Goal: Task Accomplishment & Management: Use online tool/utility

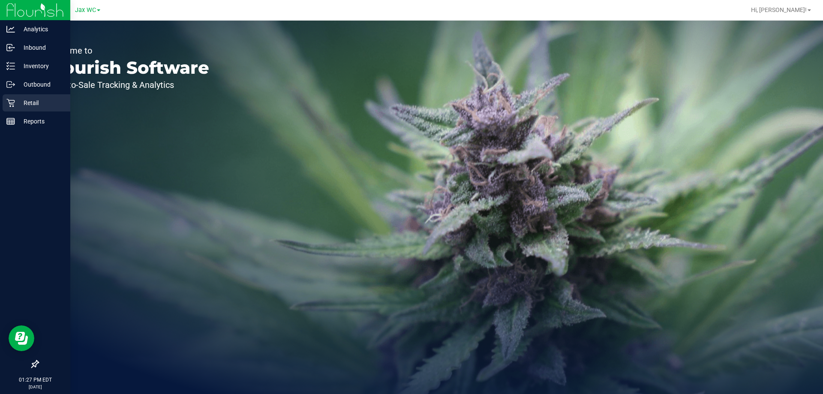
click at [28, 106] on p "Retail" at bounding box center [40, 103] width 51 height 10
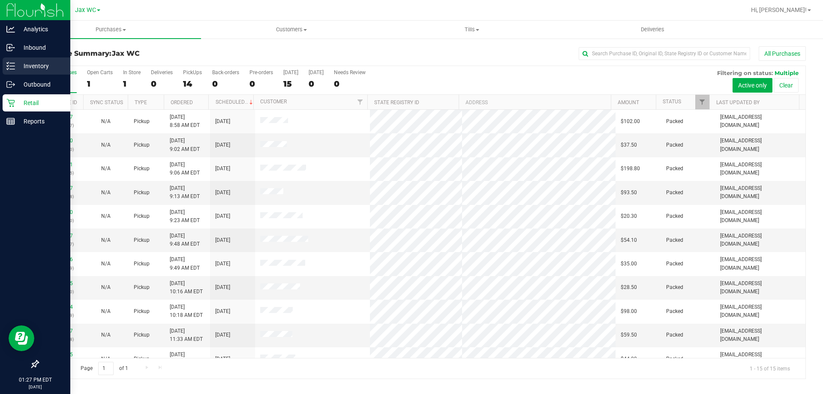
click at [30, 65] on p "Inventory" at bounding box center [40, 66] width 51 height 10
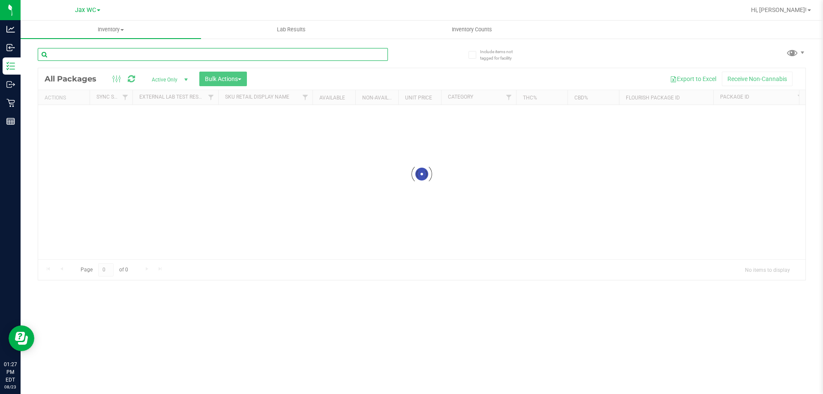
click at [155, 57] on div "Inventory All packages All inventory Waste log Create inventory Lab Results Inv…" at bounding box center [422, 207] width 802 height 373
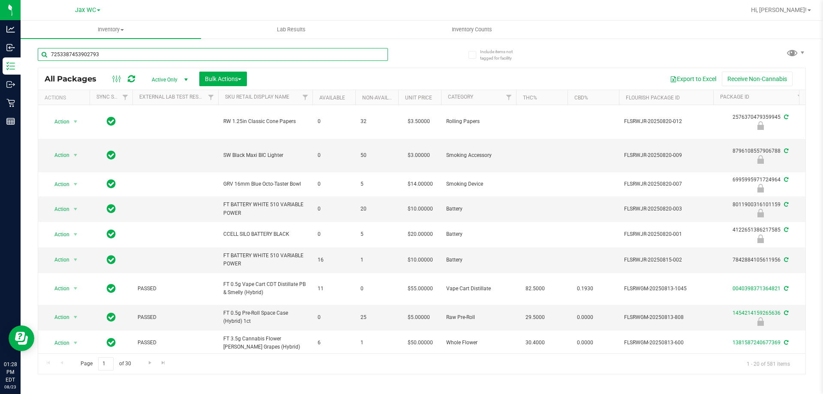
type input "7253387453902793"
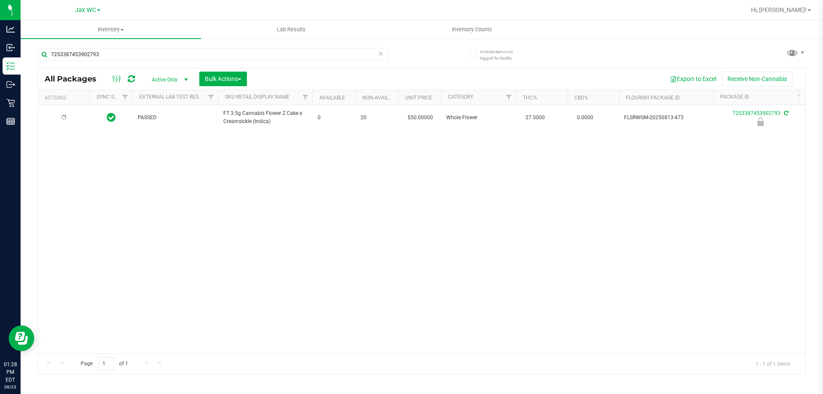
click at [58, 102] on th "Actions" at bounding box center [63, 97] width 51 height 15
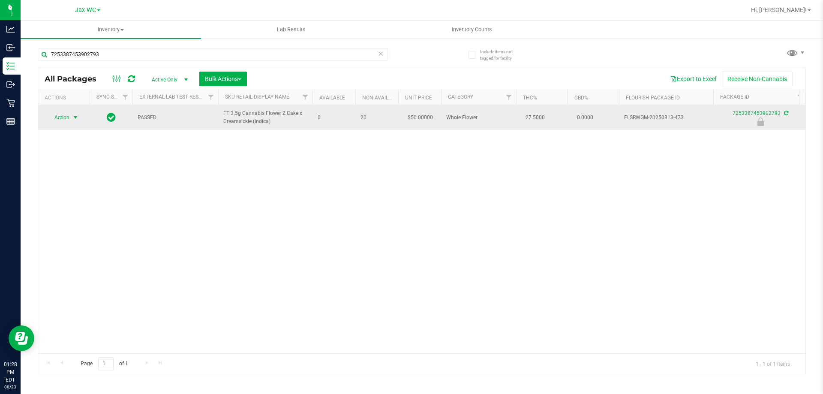
click at [63, 114] on span "Action" at bounding box center [58, 117] width 23 height 12
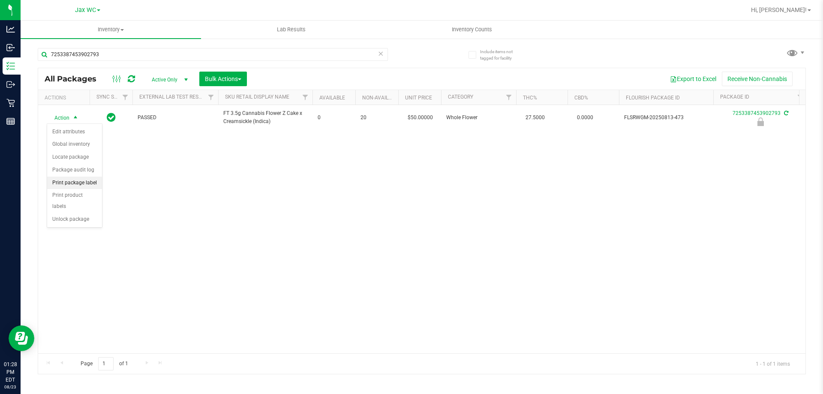
click at [90, 182] on li "Print package label" at bounding box center [74, 183] width 55 height 13
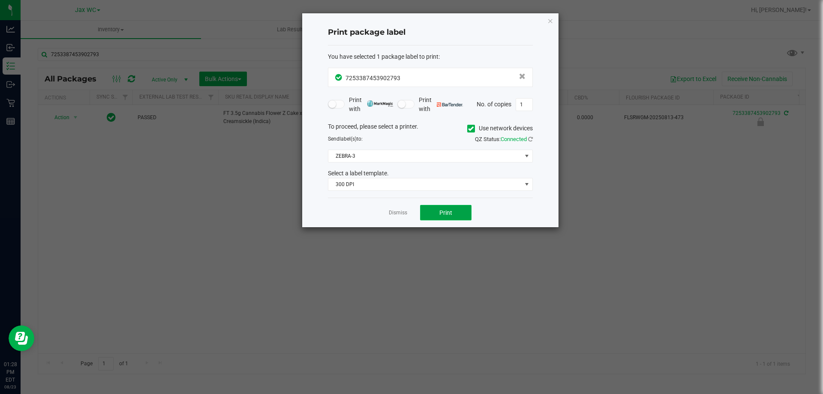
click at [432, 209] on button "Print" at bounding box center [445, 212] width 51 height 15
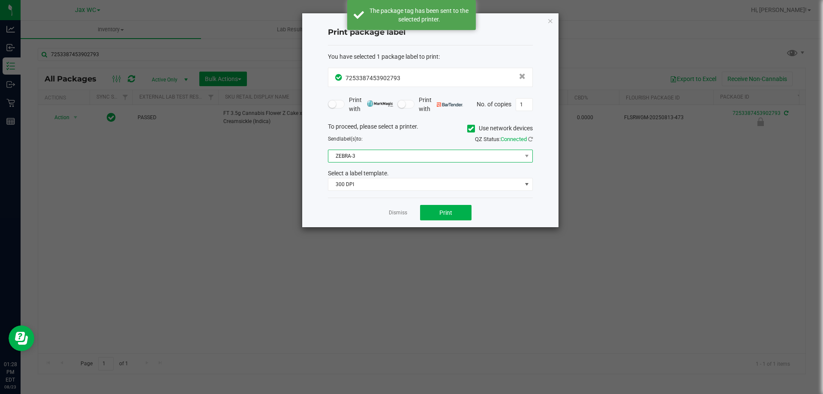
click at [420, 156] on span "ZEBRA-3" at bounding box center [424, 156] width 193 height 12
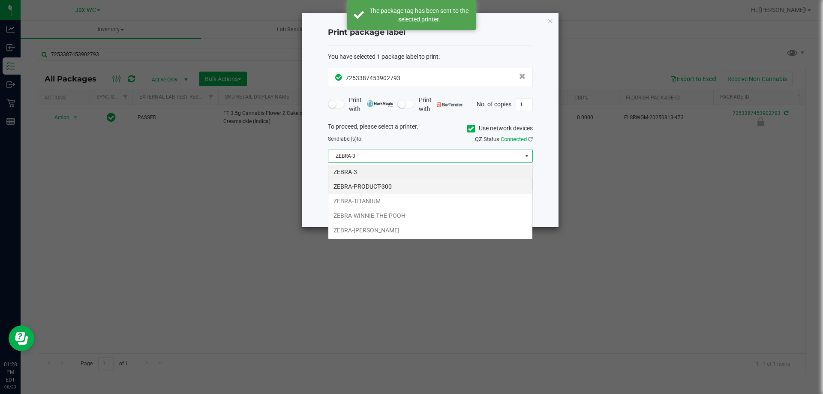
scroll to position [13, 205]
click at [361, 230] on li "ZEBRA-[PERSON_NAME]" at bounding box center [430, 230] width 204 height 15
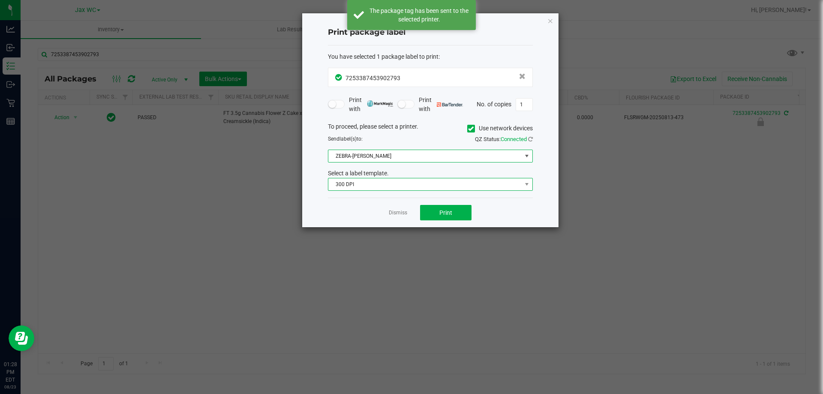
click at [377, 183] on span "300 DPI" at bounding box center [424, 184] width 193 height 12
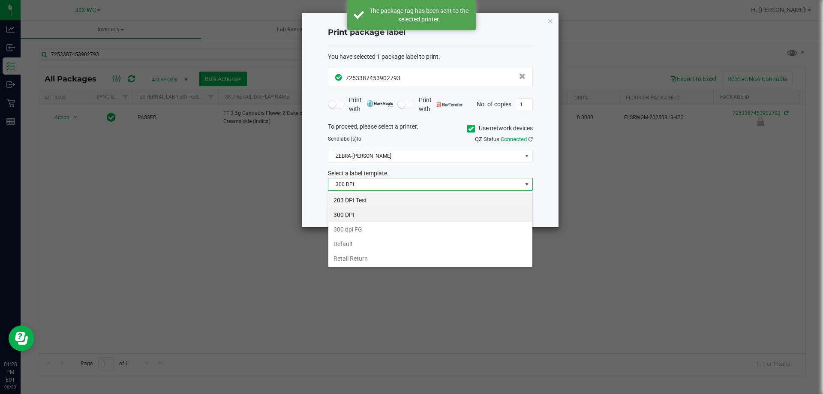
click at [365, 198] on li "203 DPI Test" at bounding box center [430, 200] width 204 height 15
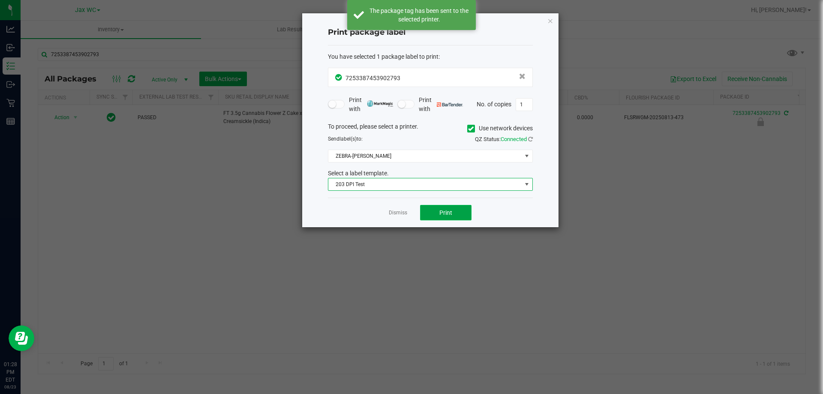
click at [442, 212] on span "Print" at bounding box center [445, 212] width 13 height 7
click at [398, 213] on link "Dismiss" at bounding box center [398, 212] width 18 height 7
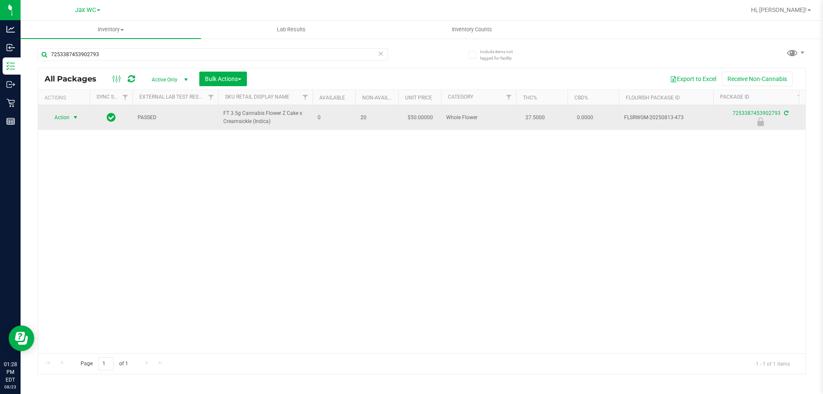
click at [70, 119] on span "select" at bounding box center [75, 117] width 11 height 12
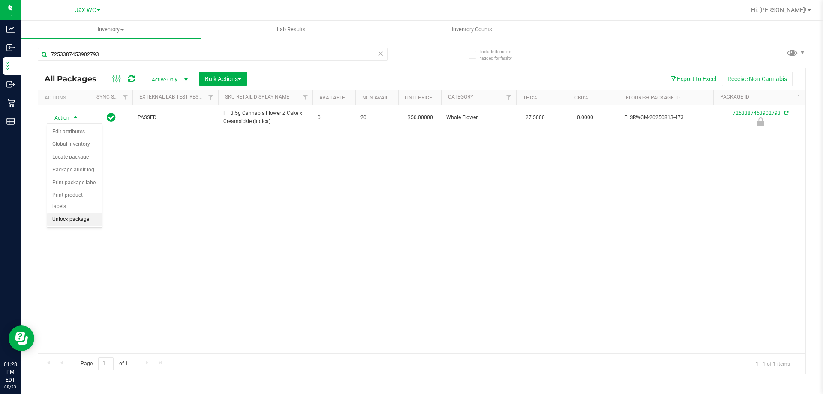
click at [82, 213] on li "Unlock package" at bounding box center [74, 219] width 55 height 13
